Goal: Navigation & Orientation: Find specific page/section

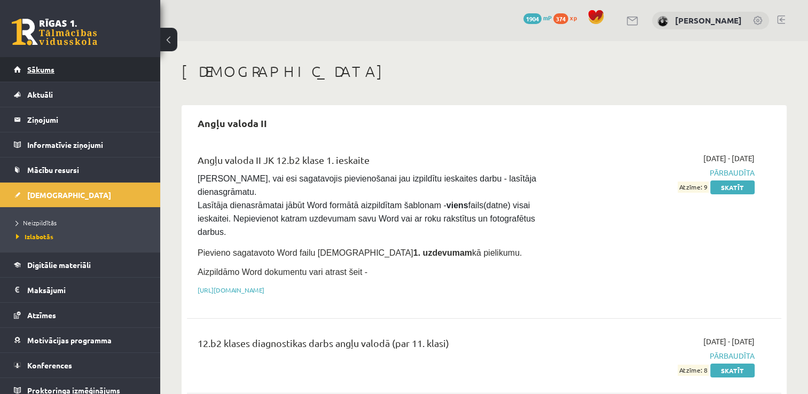
click at [60, 62] on link "Sākums" at bounding box center [80, 69] width 133 height 25
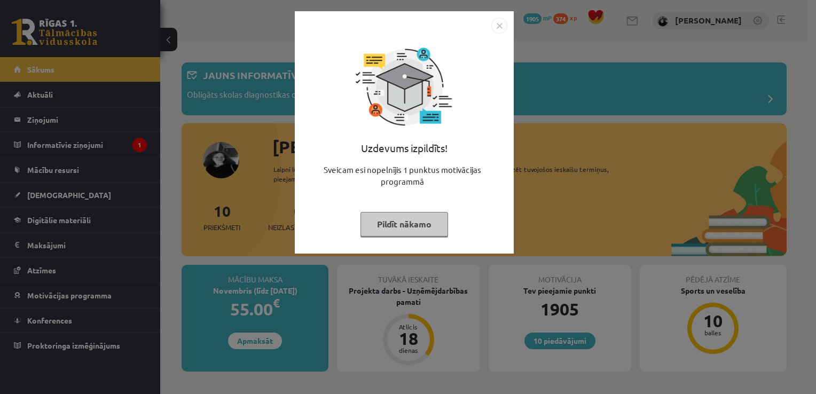
click at [409, 222] on button "Pildīt nākamo" at bounding box center [405, 224] width 88 height 25
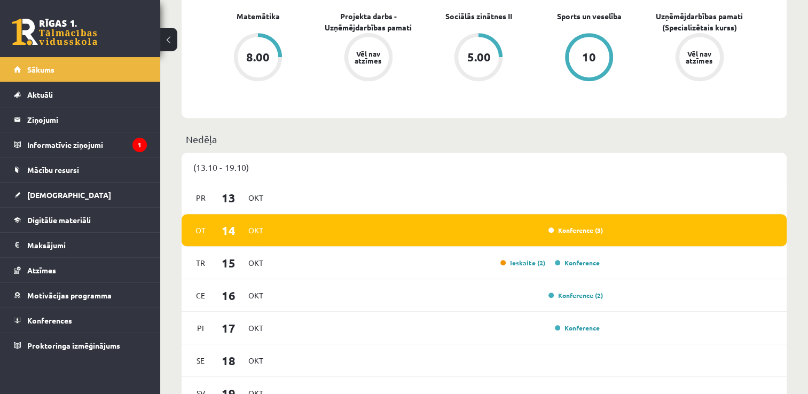
scroll to position [513, 0]
click at [579, 237] on div "Ot 14 Okt Konference (3)" at bounding box center [484, 230] width 605 height 33
click at [576, 230] on link "Konference (3)" at bounding box center [576, 230] width 54 height 9
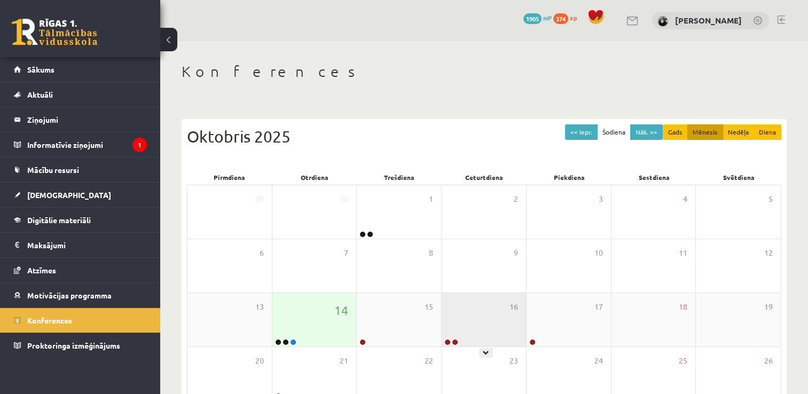
scroll to position [115, 0]
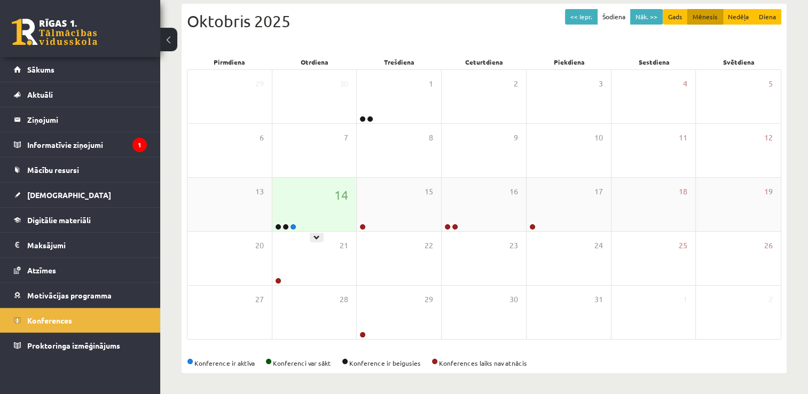
click at [337, 212] on div "14" at bounding box center [314, 204] width 84 height 53
